Goal: Task Accomplishment & Management: Complete application form

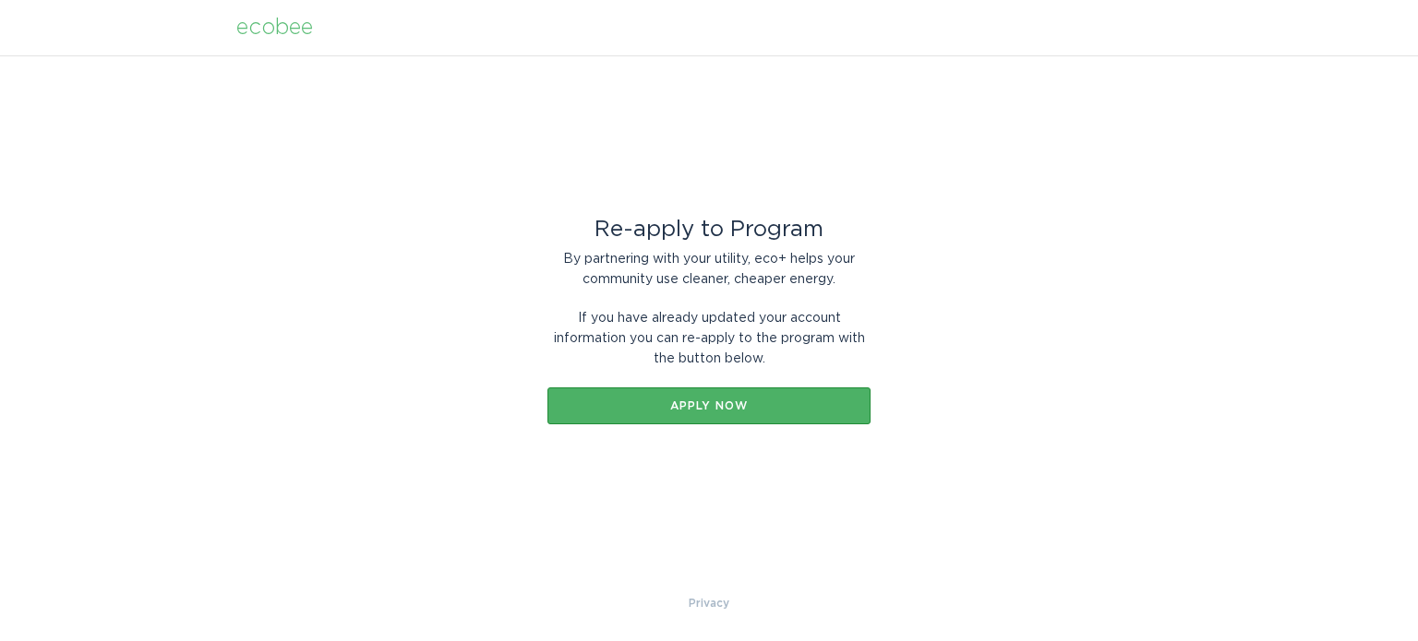
click at [711, 406] on div "Apply now" at bounding box center [709, 406] width 305 height 11
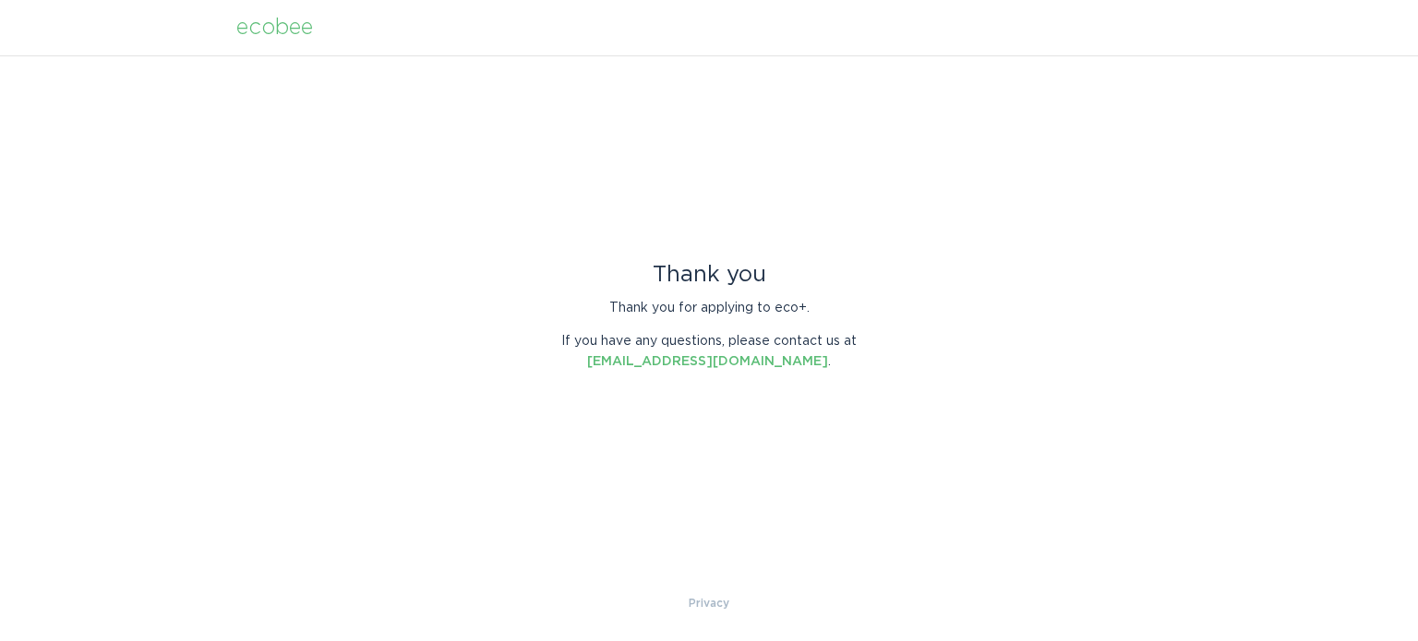
click at [291, 25] on div "ecobee" at bounding box center [274, 28] width 77 height 20
click at [279, 26] on div "ecobee" at bounding box center [274, 28] width 77 height 20
